Goal: Complete application form

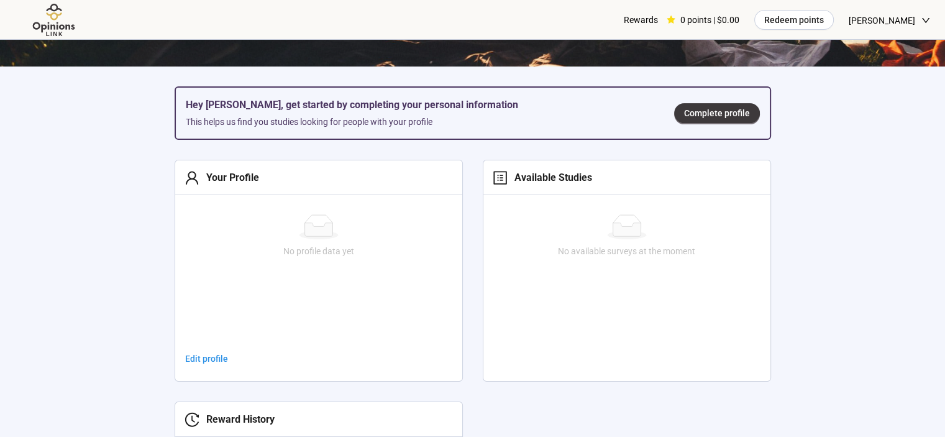
scroll to position [375, 0]
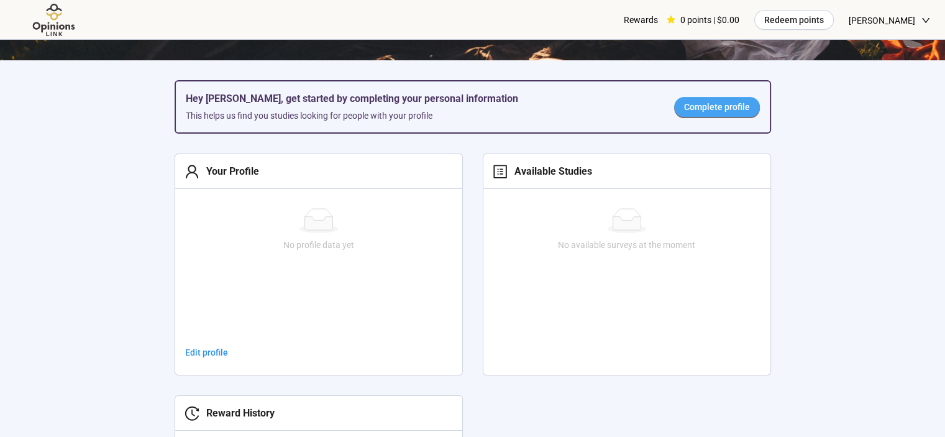
click at [709, 112] on span "Complete profile" at bounding box center [717, 107] width 66 height 14
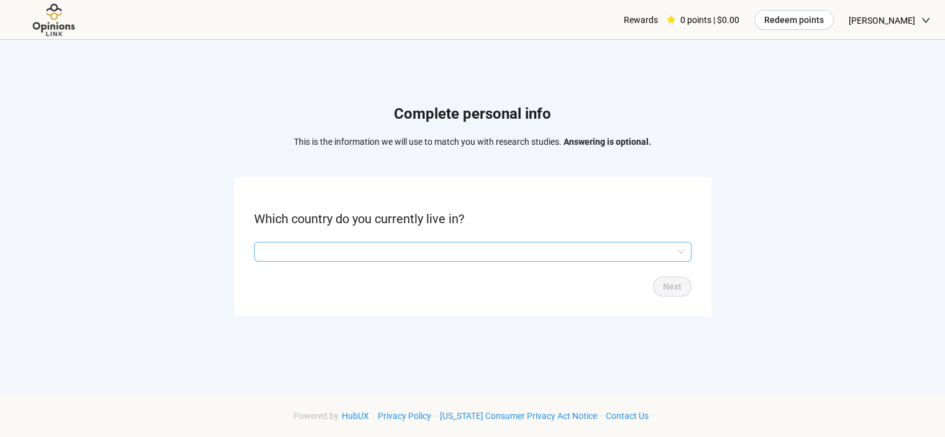
click at [564, 252] on input "search" at bounding box center [473, 251] width 423 height 19
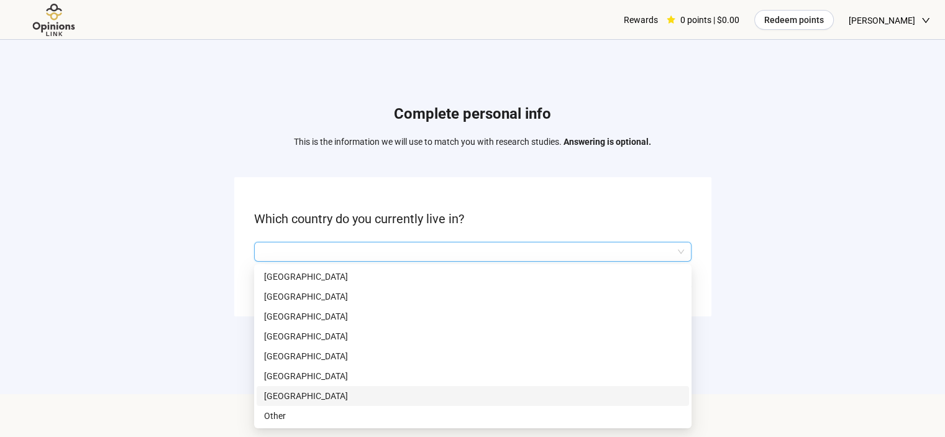
click at [545, 400] on p "[GEOGRAPHIC_DATA]" at bounding box center [473, 396] width 418 height 14
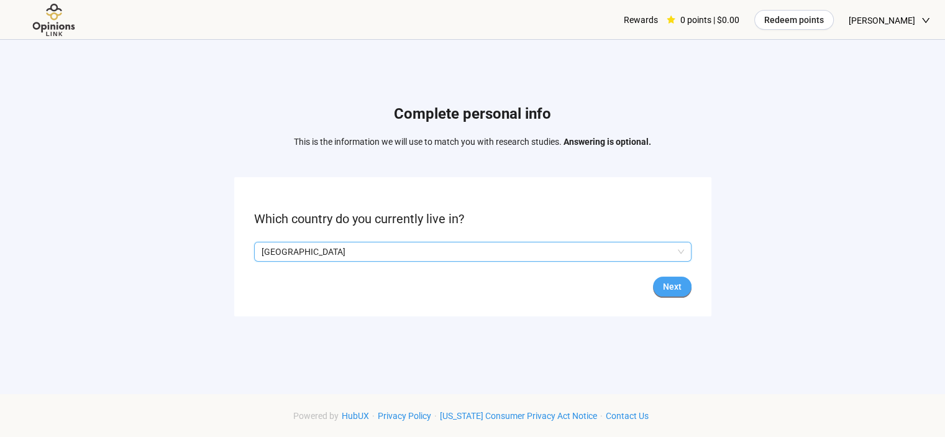
click at [667, 286] on span "Next" at bounding box center [672, 287] width 19 height 14
click at [616, 250] on input "search" at bounding box center [473, 251] width 423 height 19
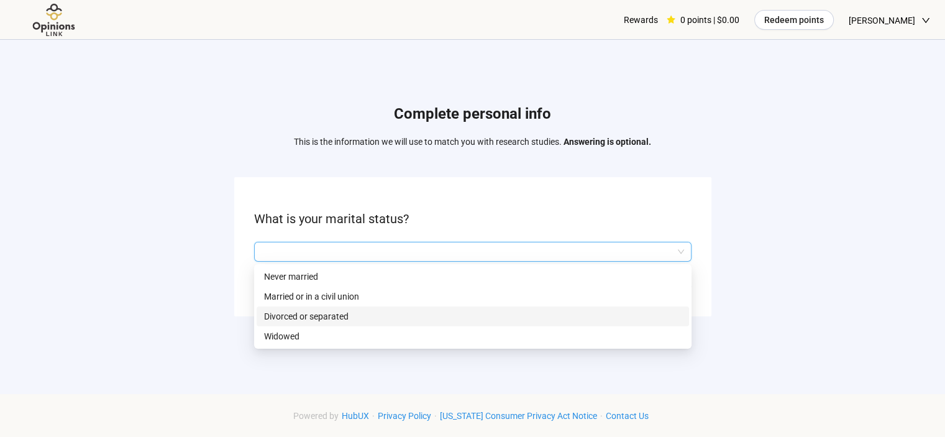
click at [449, 316] on p "Divorced or separated" at bounding box center [473, 317] width 418 height 14
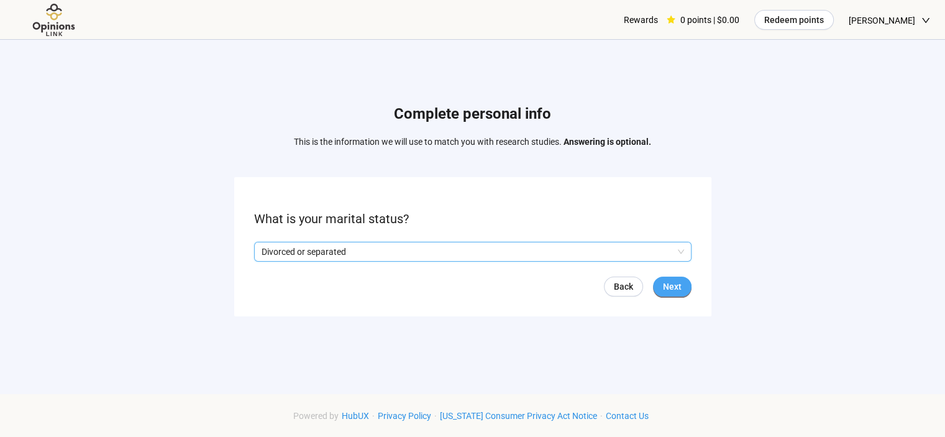
click at [671, 288] on span "Next" at bounding box center [672, 287] width 19 height 14
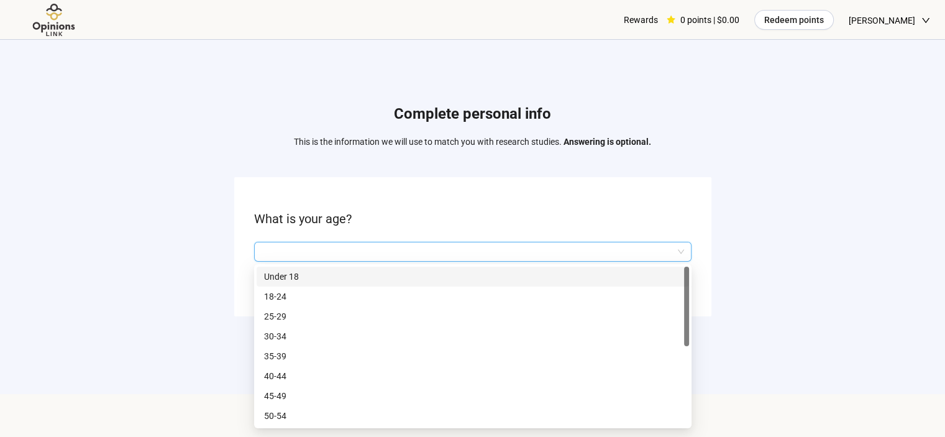
click at [567, 250] on input "search" at bounding box center [473, 251] width 423 height 19
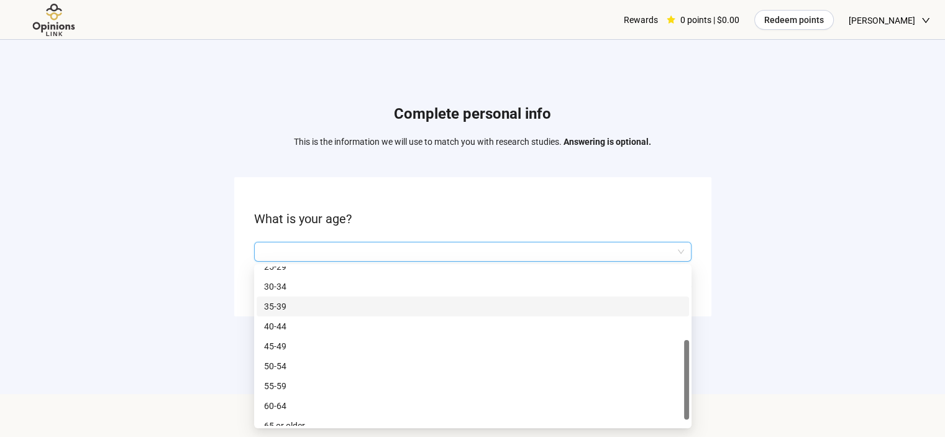
scroll to position [58, 0]
drag, startPoint x: 686, startPoint y: 332, endPoint x: 696, endPoint y: 410, distance: 78.3
click at [696, 409] on div "Complete personal info This is the information we will use to match you with re…" at bounding box center [472, 204] width 945 height 409
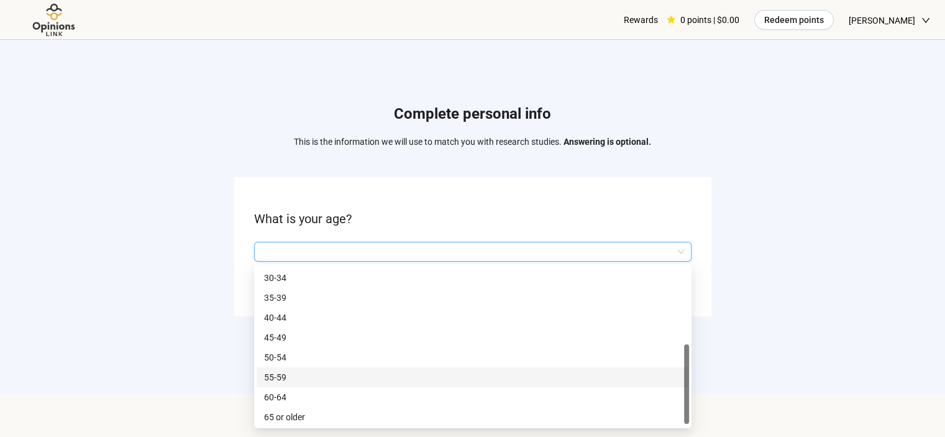
click at [583, 380] on p "55-59" at bounding box center [473, 377] width 418 height 14
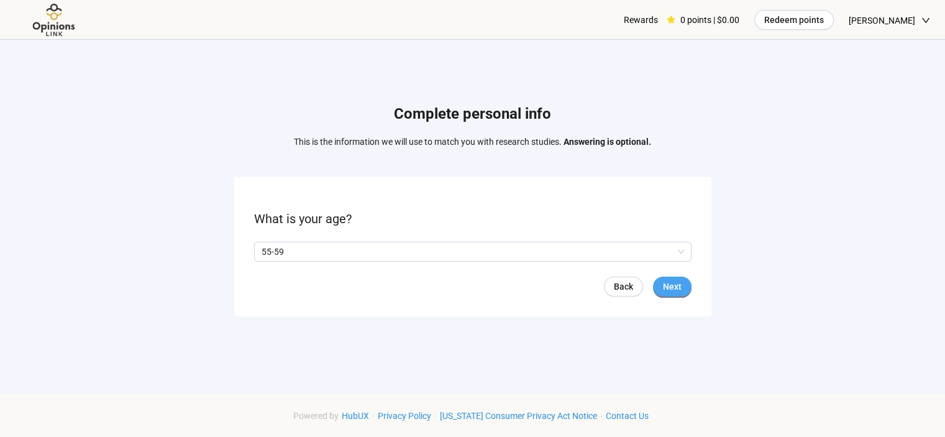
click at [677, 290] on span "Next" at bounding box center [672, 287] width 19 height 14
click at [686, 290] on button "Next" at bounding box center [672, 287] width 39 height 20
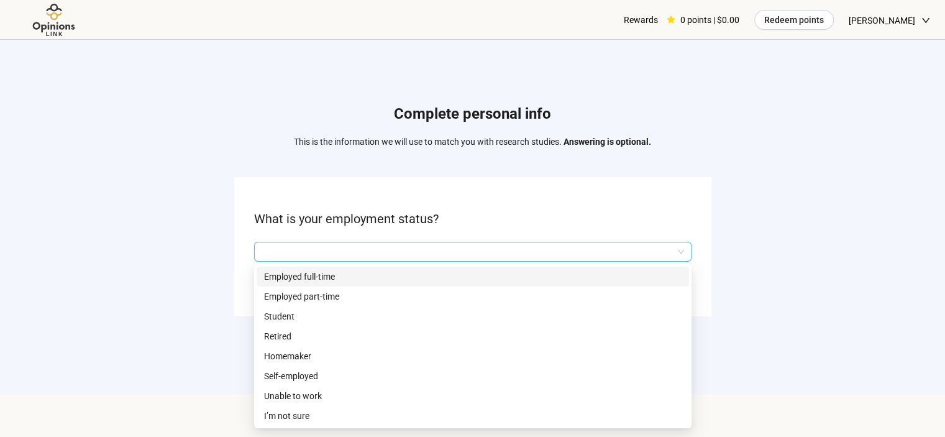
click at [446, 255] on input "search" at bounding box center [473, 251] width 423 height 19
click at [443, 279] on p "Employed full-time" at bounding box center [473, 277] width 418 height 14
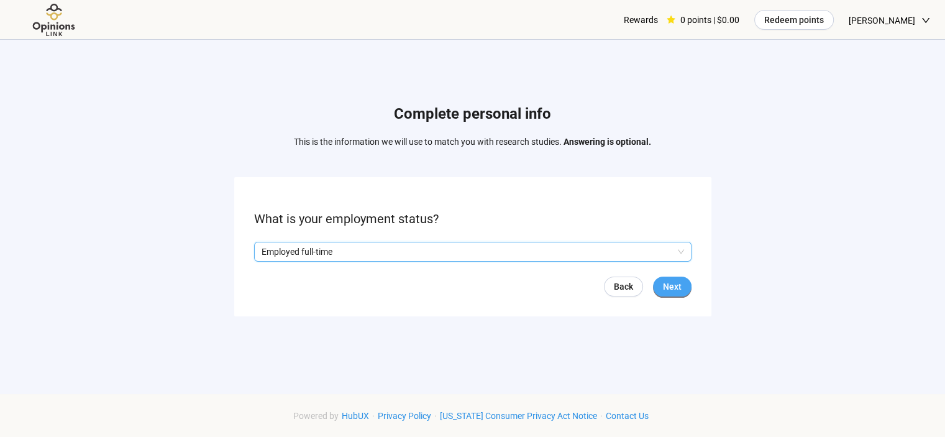
click at [668, 287] on span "Next" at bounding box center [672, 287] width 19 height 14
click at [500, 252] on input "search" at bounding box center [473, 251] width 423 height 19
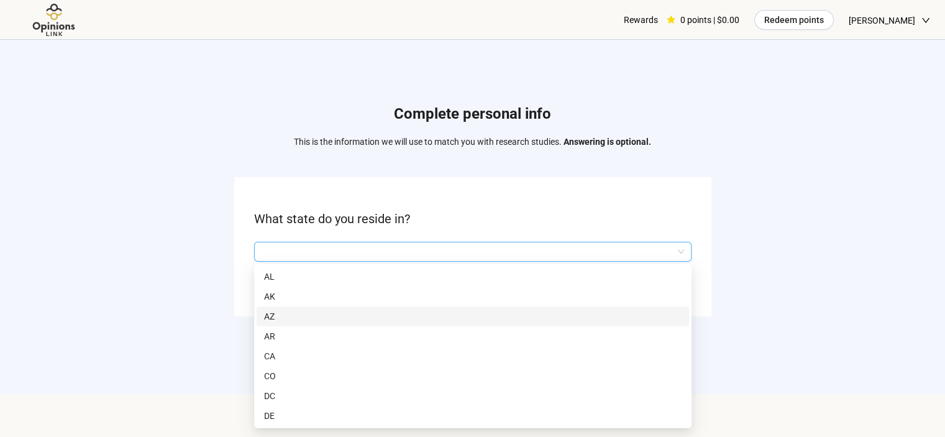
click at [470, 315] on p "AZ" at bounding box center [473, 317] width 418 height 14
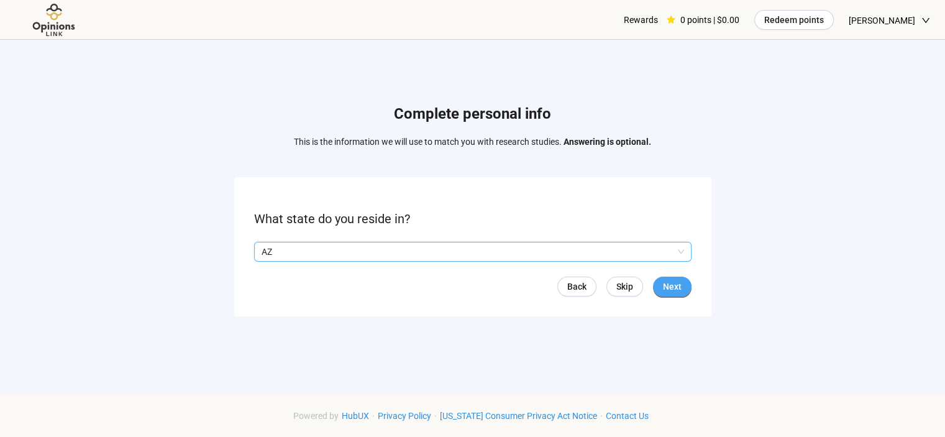
click at [679, 291] on span "Next" at bounding box center [672, 287] width 19 height 14
click at [562, 255] on input "search" at bounding box center [473, 251] width 423 height 19
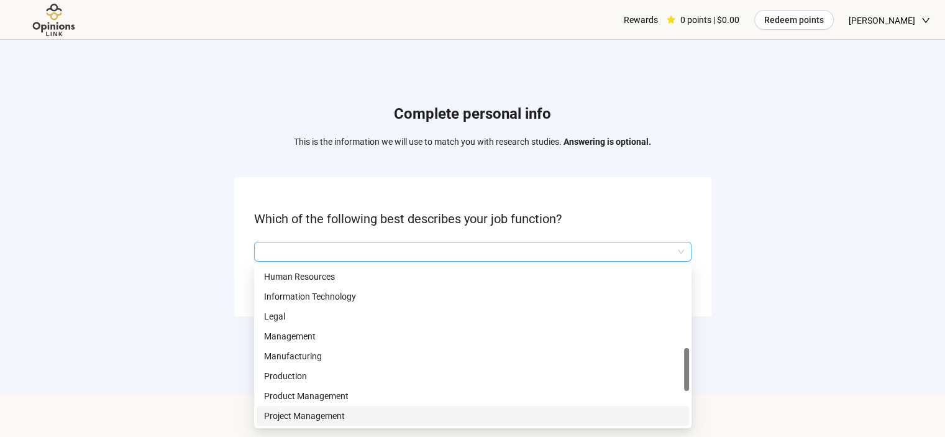
scroll to position [398, 0]
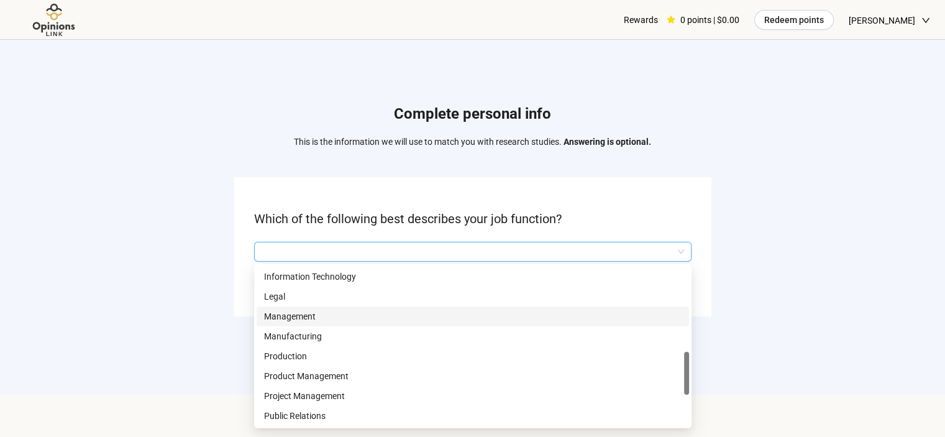
click at [298, 318] on p "Management" at bounding box center [473, 317] width 418 height 14
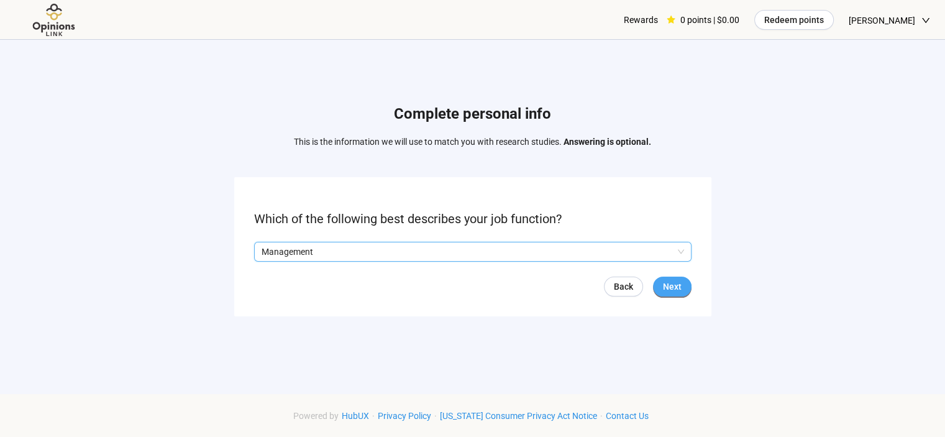
click at [681, 287] on span "Next" at bounding box center [672, 287] width 19 height 14
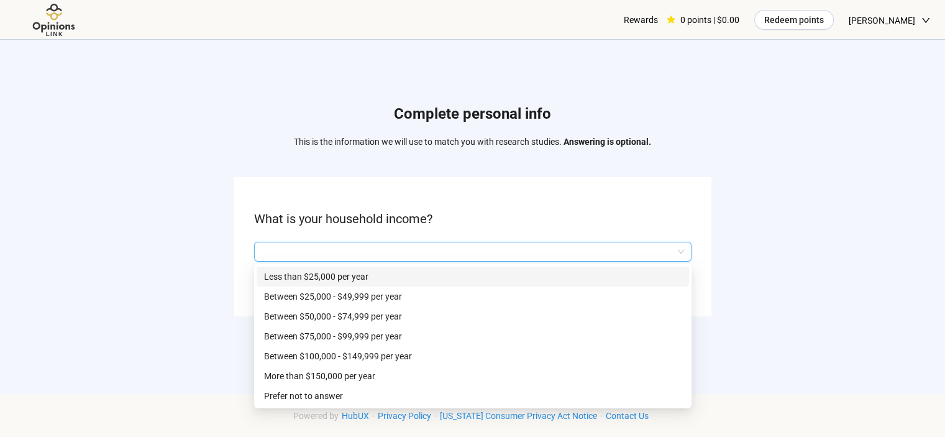
click at [520, 249] on input "search" at bounding box center [473, 251] width 423 height 19
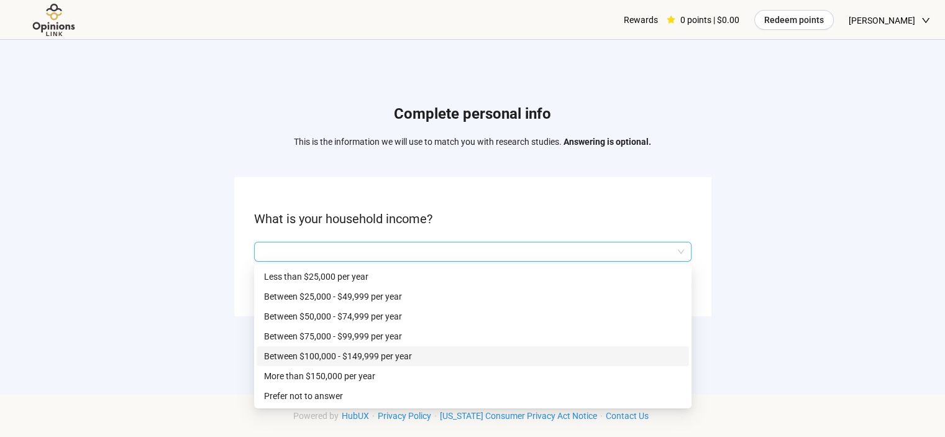
click at [510, 362] on div "Between $100,000 - $149,999 per year" at bounding box center [473, 356] width 433 height 20
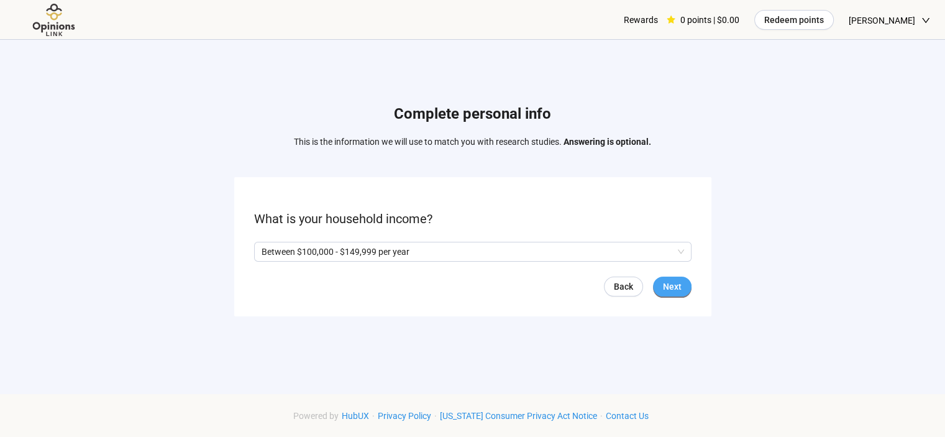
click at [679, 283] on span "Next" at bounding box center [672, 287] width 19 height 14
click at [674, 293] on span "Next" at bounding box center [672, 287] width 19 height 14
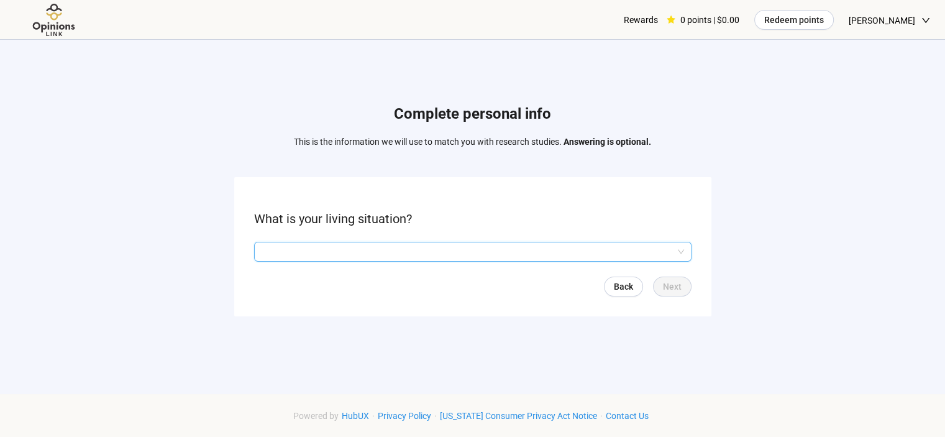
click at [455, 254] on input "search" at bounding box center [473, 251] width 423 height 19
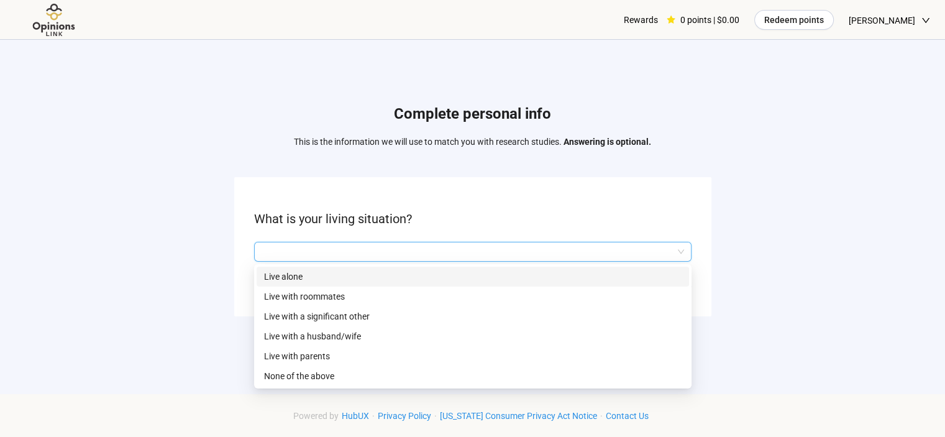
click at [455, 271] on p "Live alone" at bounding box center [473, 277] width 418 height 14
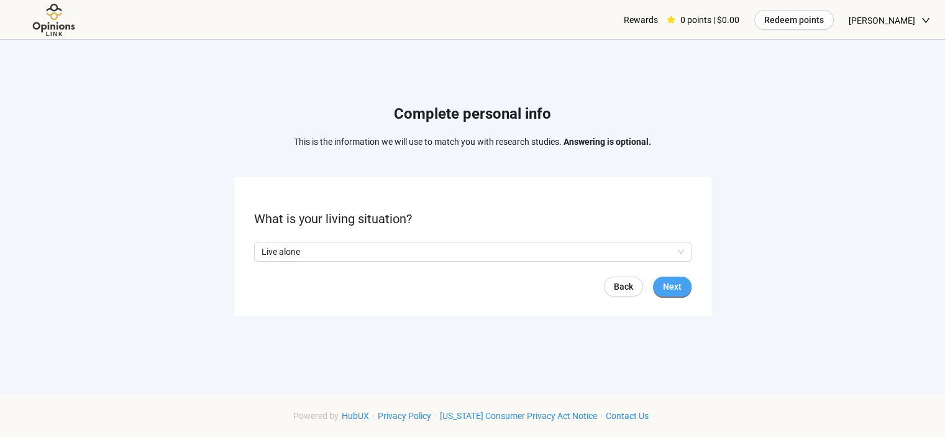
click at [670, 290] on span "Next" at bounding box center [672, 287] width 19 height 14
click at [538, 246] on input "search" at bounding box center [473, 251] width 423 height 19
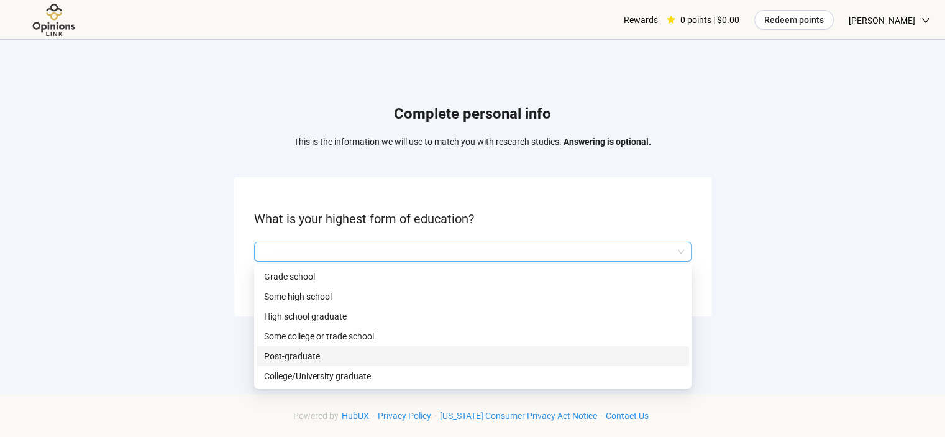
click at [544, 356] on p "Post-graduate" at bounding box center [473, 356] width 418 height 14
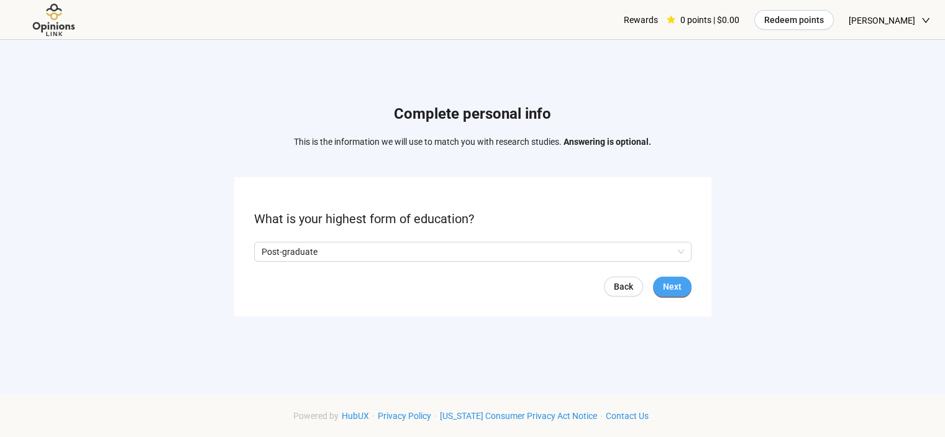
click at [684, 286] on button "Next" at bounding box center [672, 287] width 39 height 20
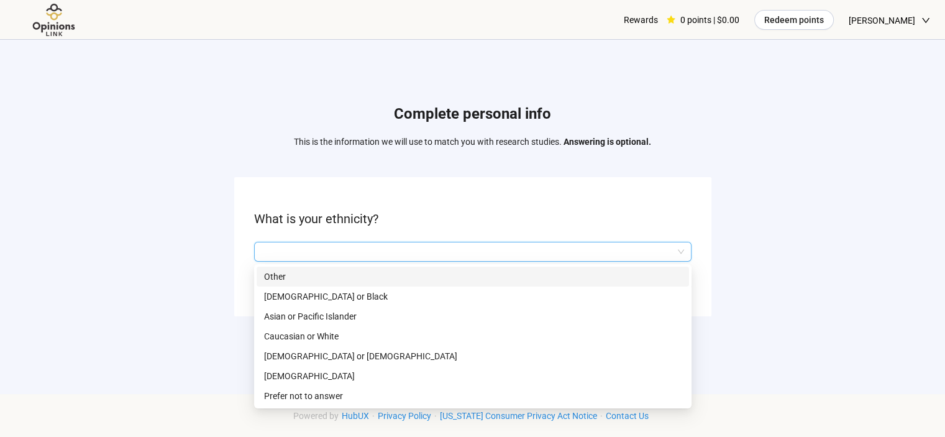
click at [535, 250] on input "search" at bounding box center [473, 251] width 423 height 19
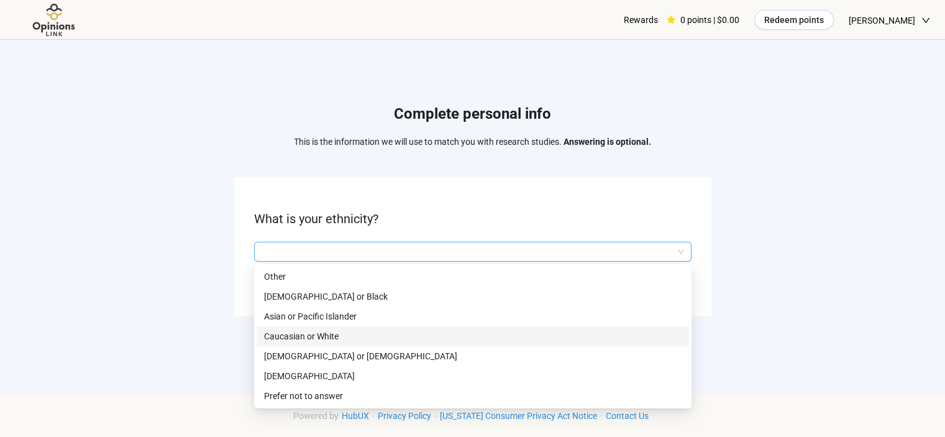
click at [387, 336] on p "Caucasian or White" at bounding box center [473, 336] width 418 height 14
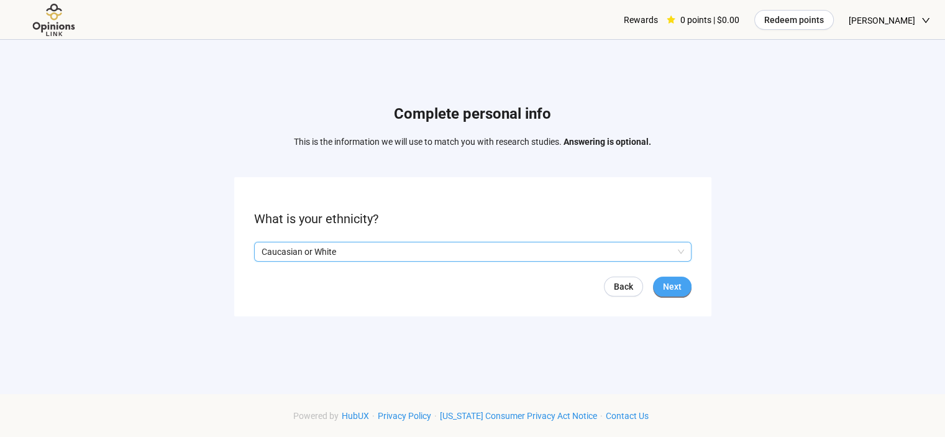
click at [666, 288] on span "Next" at bounding box center [672, 287] width 19 height 14
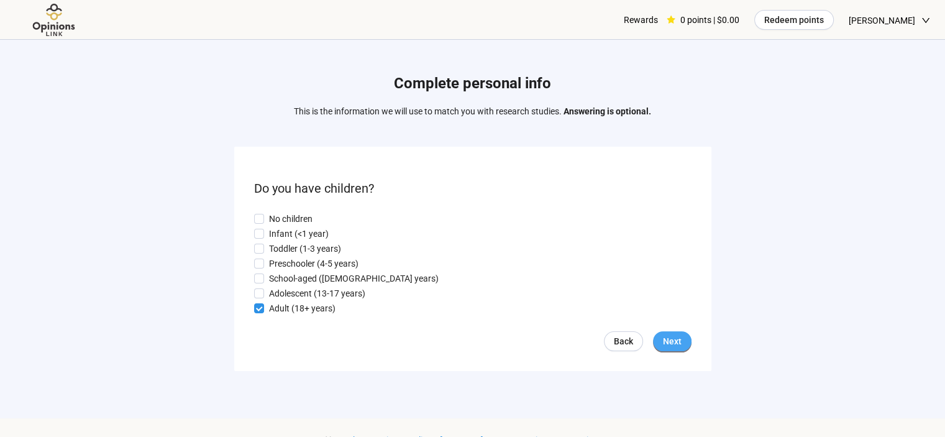
click at [681, 347] on button "Next" at bounding box center [672, 341] width 39 height 20
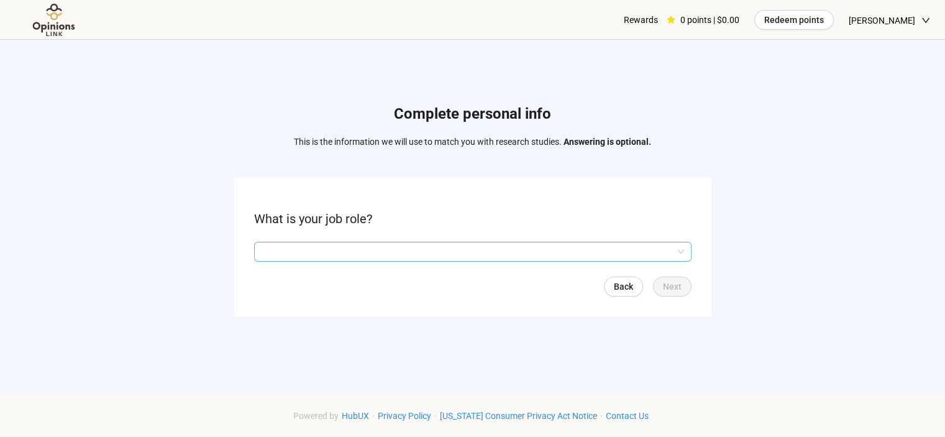
click at [443, 253] on input "search" at bounding box center [473, 251] width 423 height 19
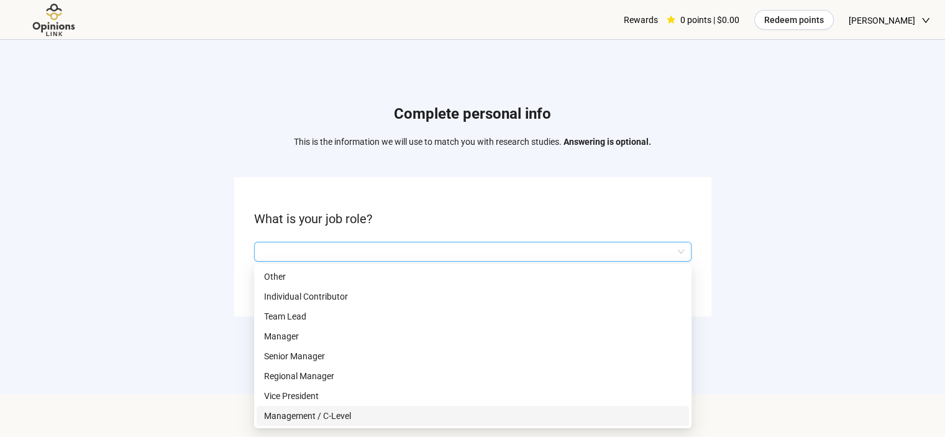
click at [472, 420] on p "Management / C-Level" at bounding box center [473, 416] width 418 height 14
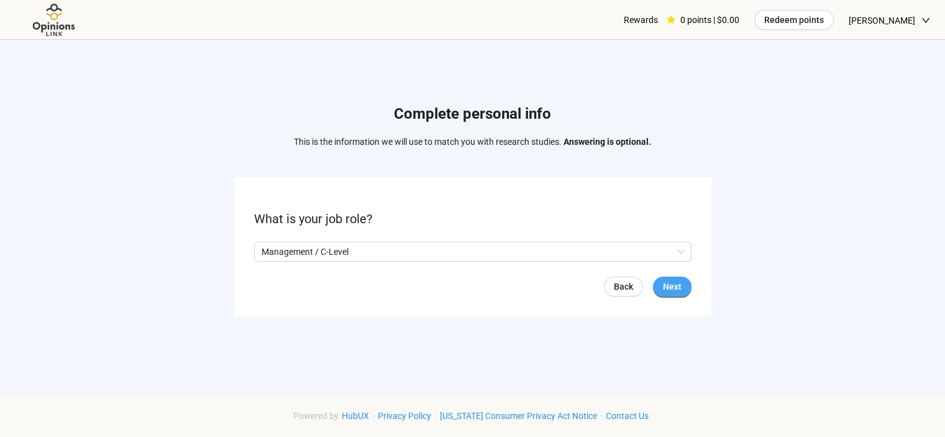
click at [669, 290] on span "Next" at bounding box center [672, 287] width 19 height 14
click at [546, 252] on input "search" at bounding box center [473, 251] width 423 height 19
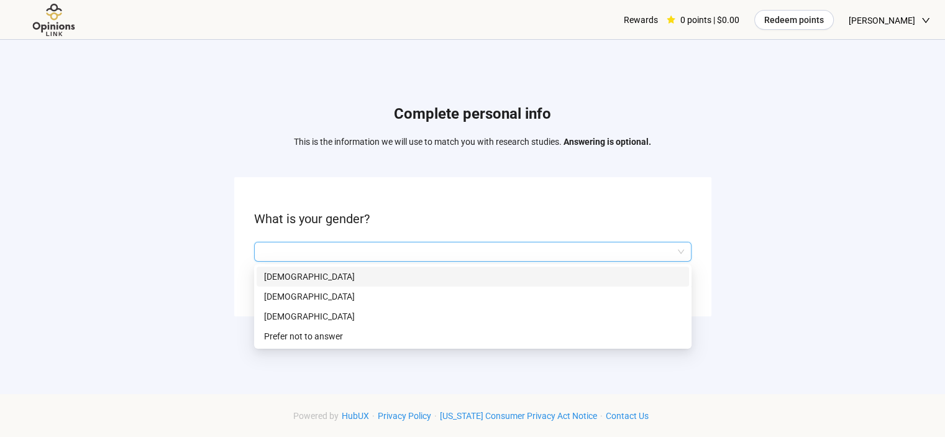
click at [515, 278] on p "[DEMOGRAPHIC_DATA]" at bounding box center [473, 277] width 418 height 14
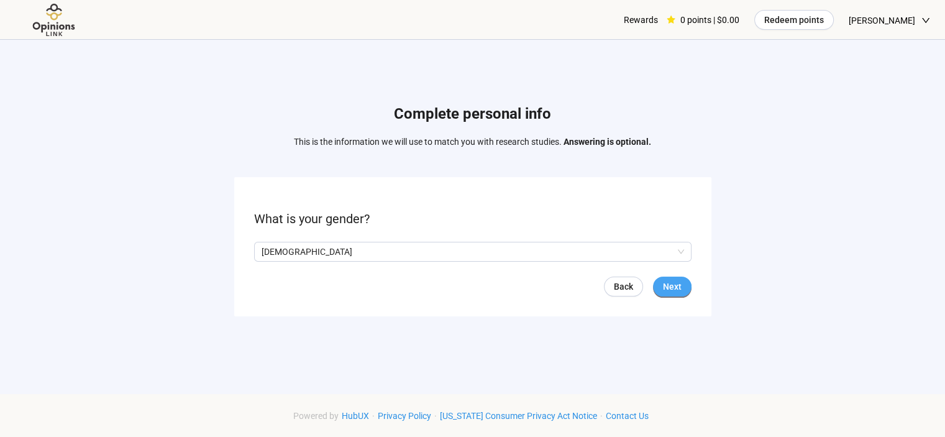
click at [676, 287] on span "Next" at bounding box center [672, 287] width 19 height 14
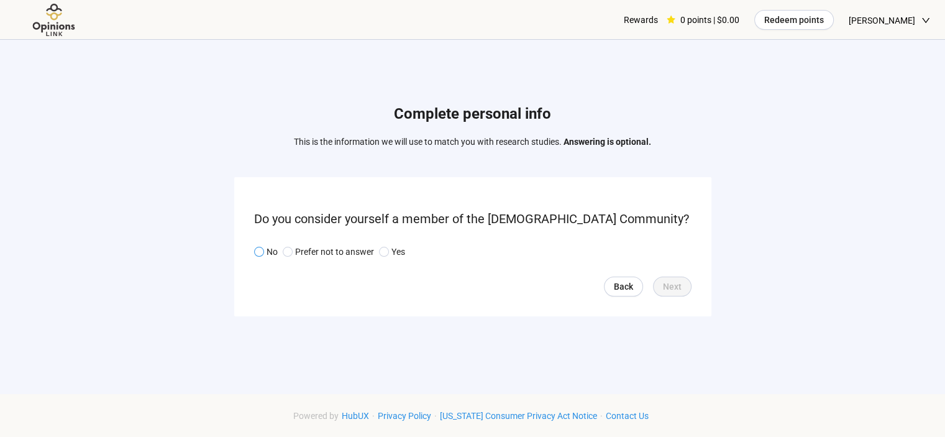
click at [256, 253] on span at bounding box center [259, 252] width 10 height 10
click at [679, 285] on span "Next" at bounding box center [672, 287] width 19 height 14
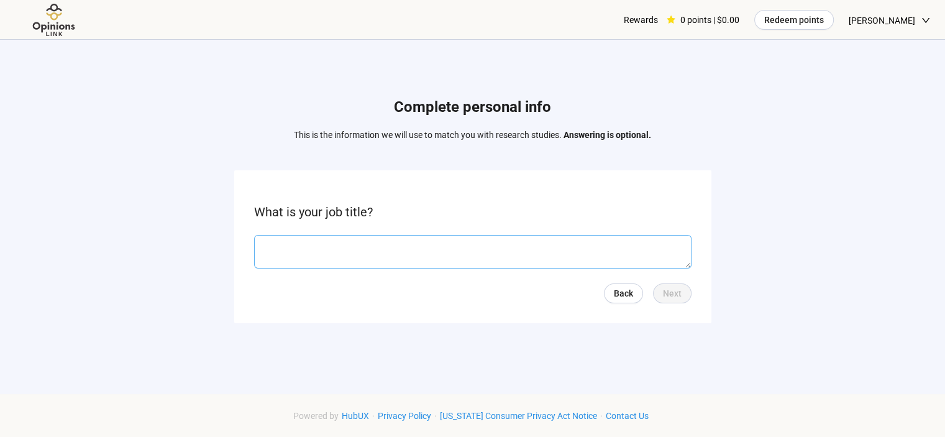
click at [505, 253] on textarea at bounding box center [473, 252] width 438 height 34
type textarea "***"
click at [679, 296] on span "Next" at bounding box center [672, 293] width 19 height 14
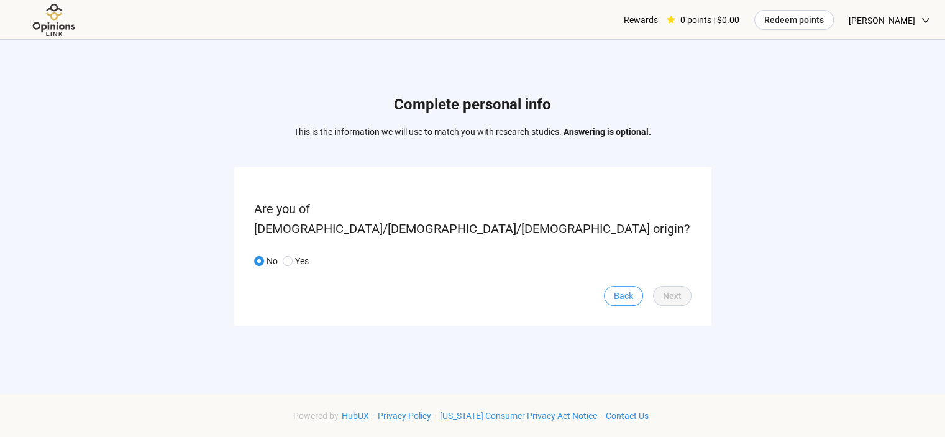
click at [626, 289] on span "Back" at bounding box center [623, 296] width 19 height 14
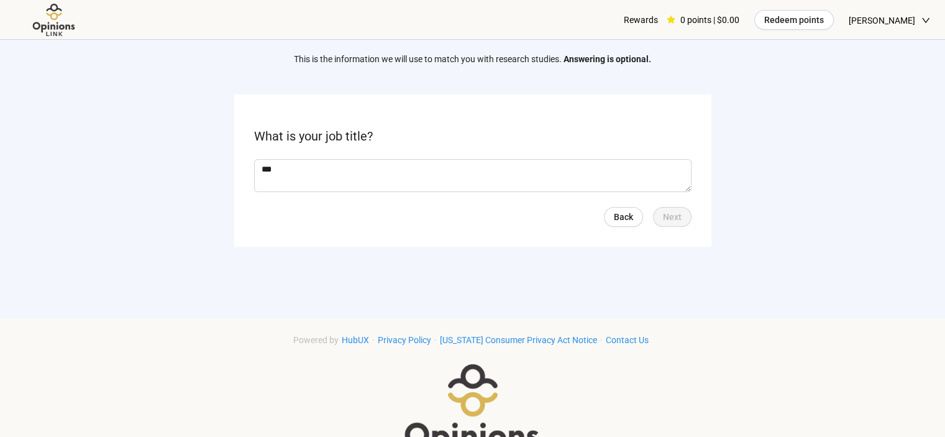
scroll to position [81, 0]
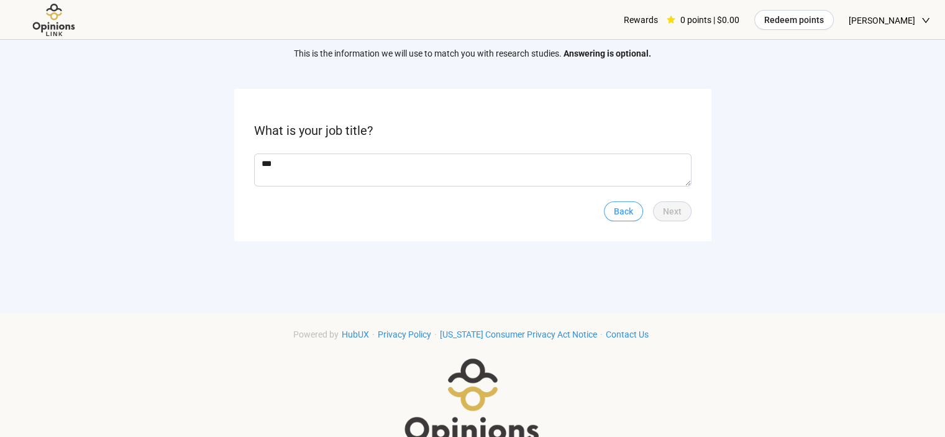
click at [619, 211] on span "Back" at bounding box center [623, 211] width 19 height 14
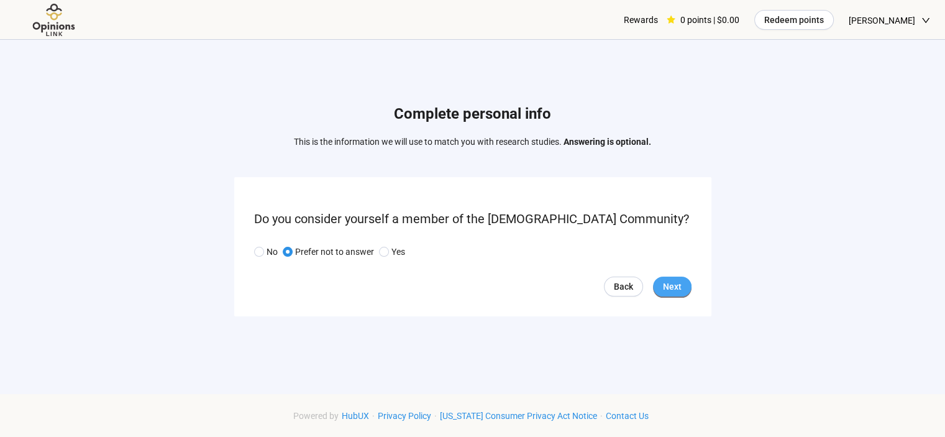
click at [674, 288] on span "Next" at bounding box center [672, 287] width 19 height 14
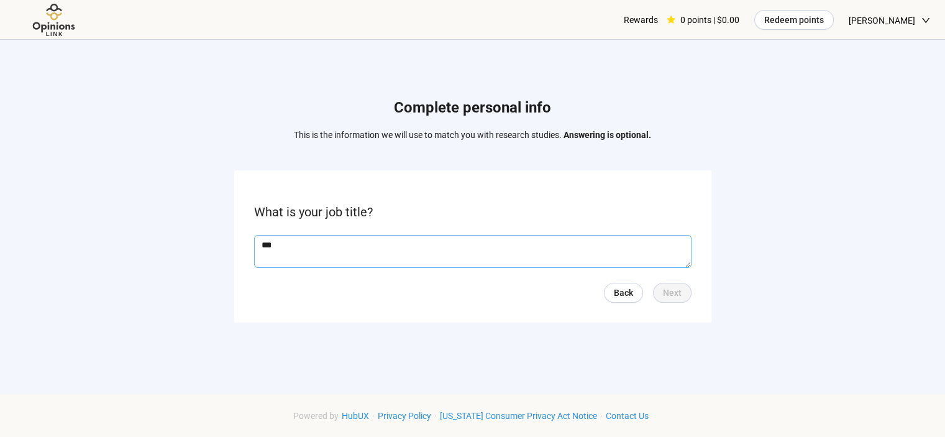
click at [618, 242] on textarea "***" at bounding box center [473, 252] width 438 height 34
type textarea "**********"
click at [671, 294] on span "Next" at bounding box center [672, 293] width 19 height 14
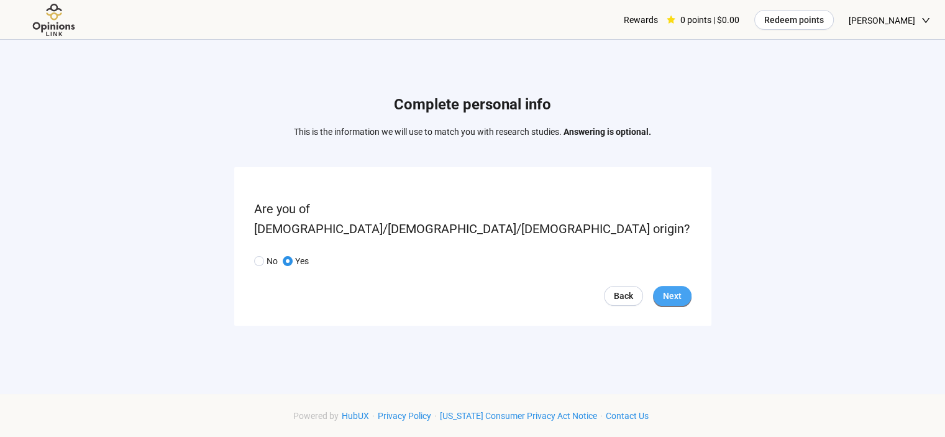
click at [674, 289] on span "Next" at bounding box center [672, 296] width 19 height 14
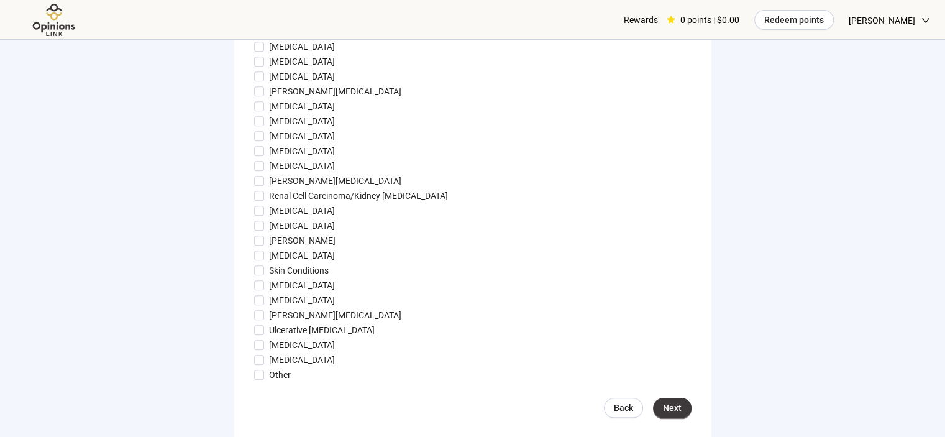
scroll to position [1241, 0]
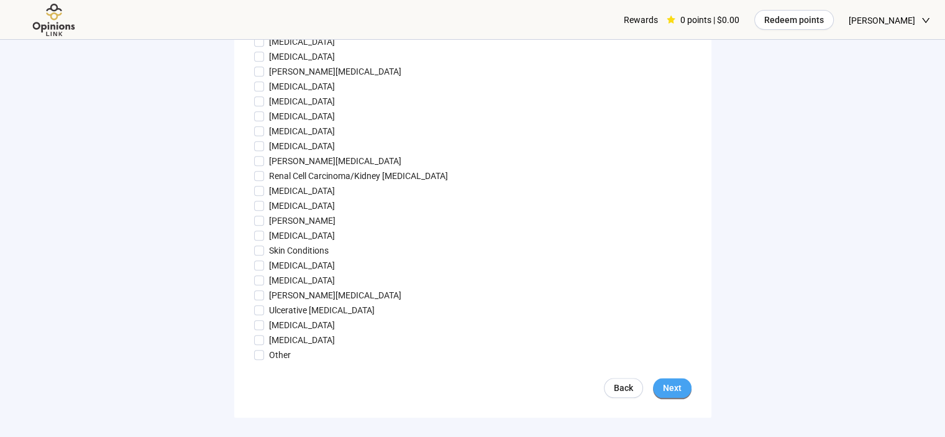
click at [677, 382] on span "Next" at bounding box center [672, 388] width 19 height 14
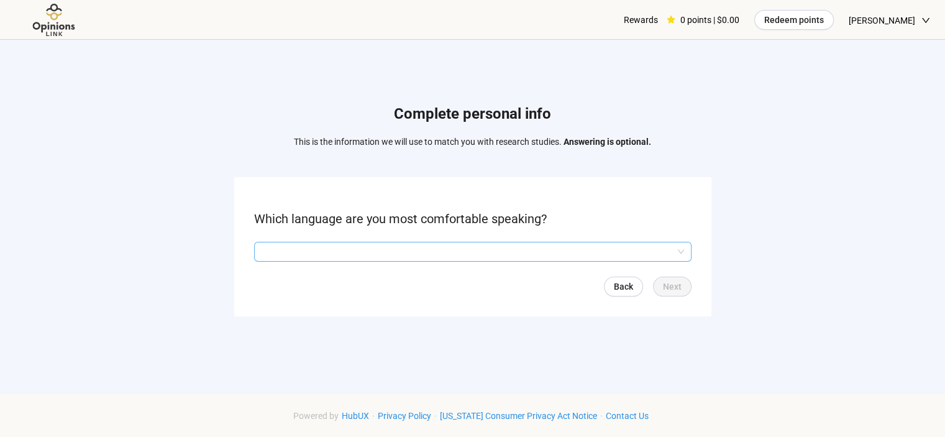
click at [452, 258] on input "search" at bounding box center [473, 251] width 423 height 19
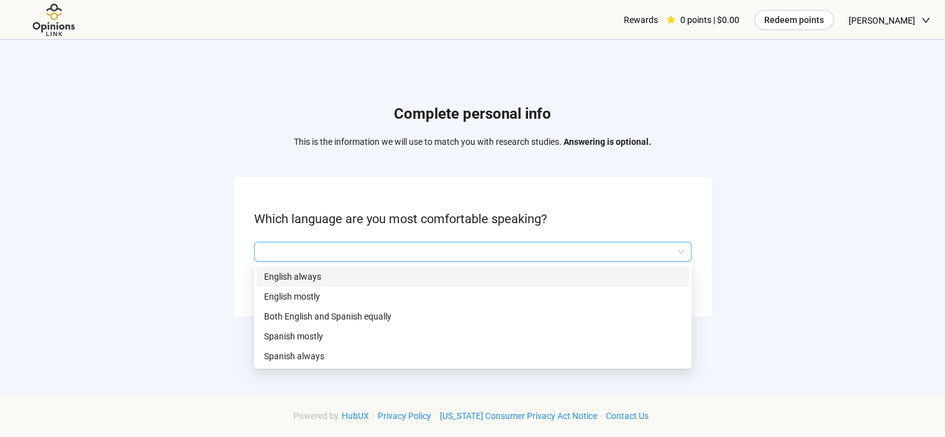
click at [452, 277] on p "English always" at bounding box center [473, 277] width 418 height 14
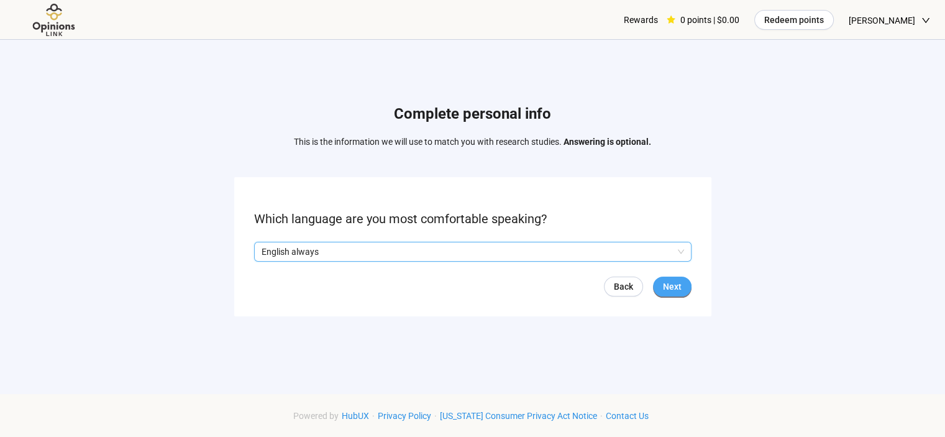
click at [670, 280] on span "Next" at bounding box center [672, 287] width 19 height 14
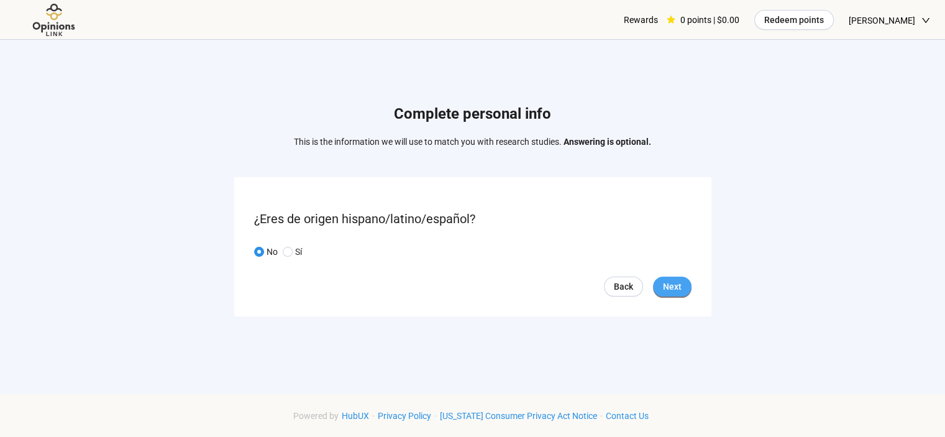
click at [679, 288] on span "Next" at bounding box center [672, 287] width 19 height 14
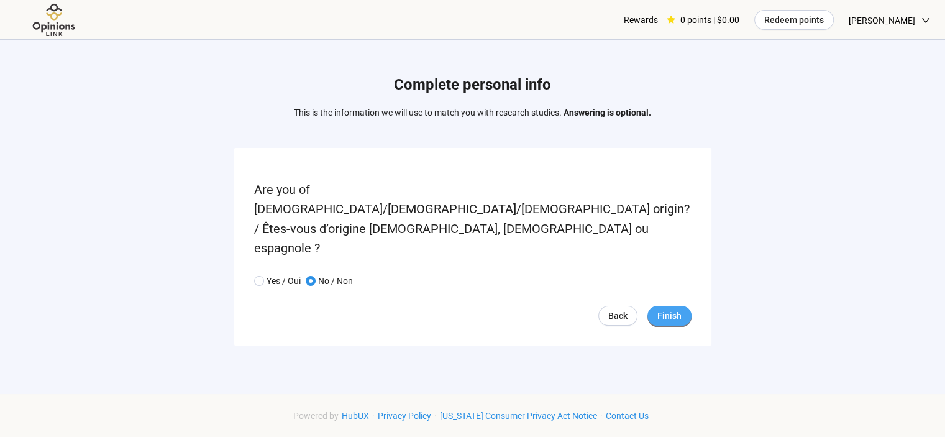
click at [674, 309] on span "Finish" at bounding box center [670, 316] width 24 height 14
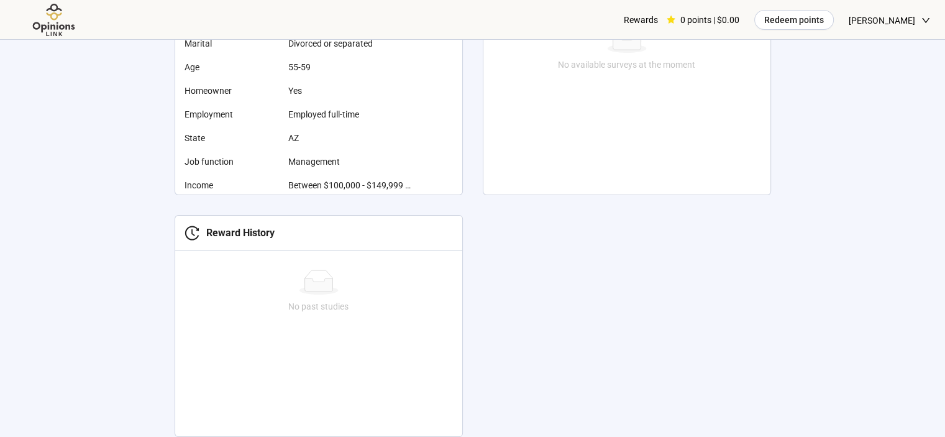
scroll to position [632, 0]
